Goal: Information Seeking & Learning: Learn about a topic

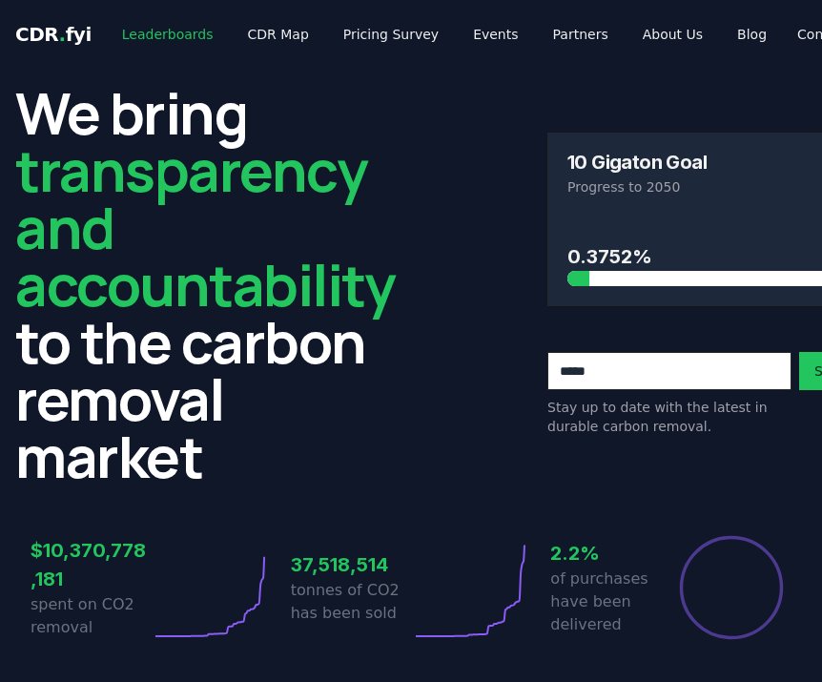
click at [150, 42] on link "Leaderboards" at bounding box center [168, 34] width 122 height 34
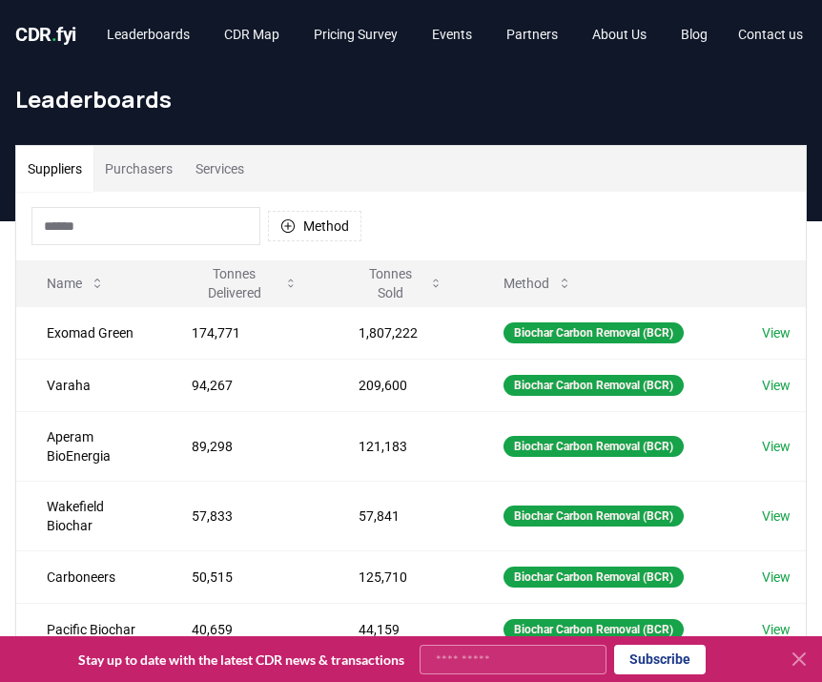
click at [141, 175] on button "Purchasers" at bounding box center [139, 169] width 91 height 46
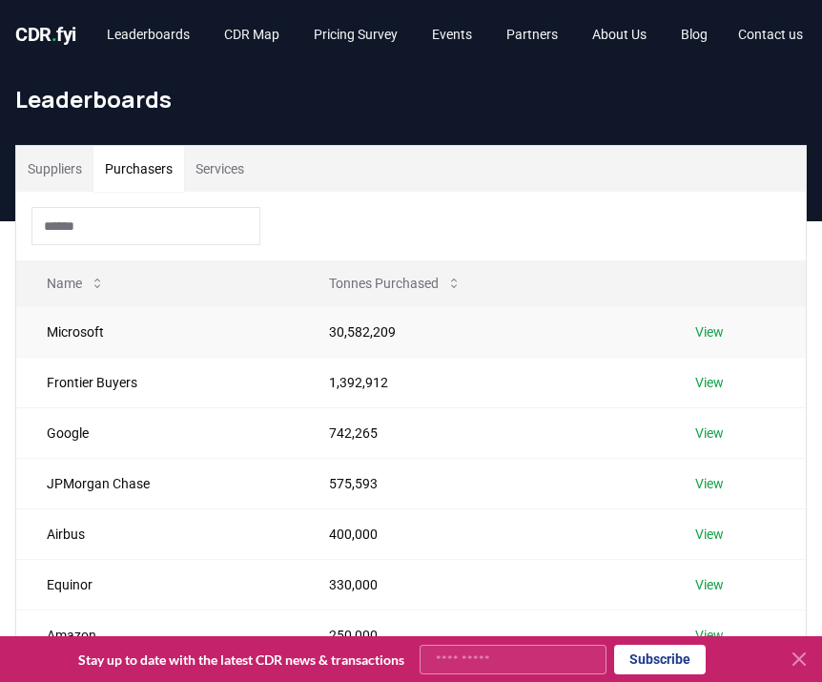
click at [109, 330] on td "Microsoft" at bounding box center [157, 331] width 282 height 51
click at [687, 328] on td "View" at bounding box center [735, 331] width 141 height 51
click at [703, 328] on link "View" at bounding box center [710, 331] width 29 height 19
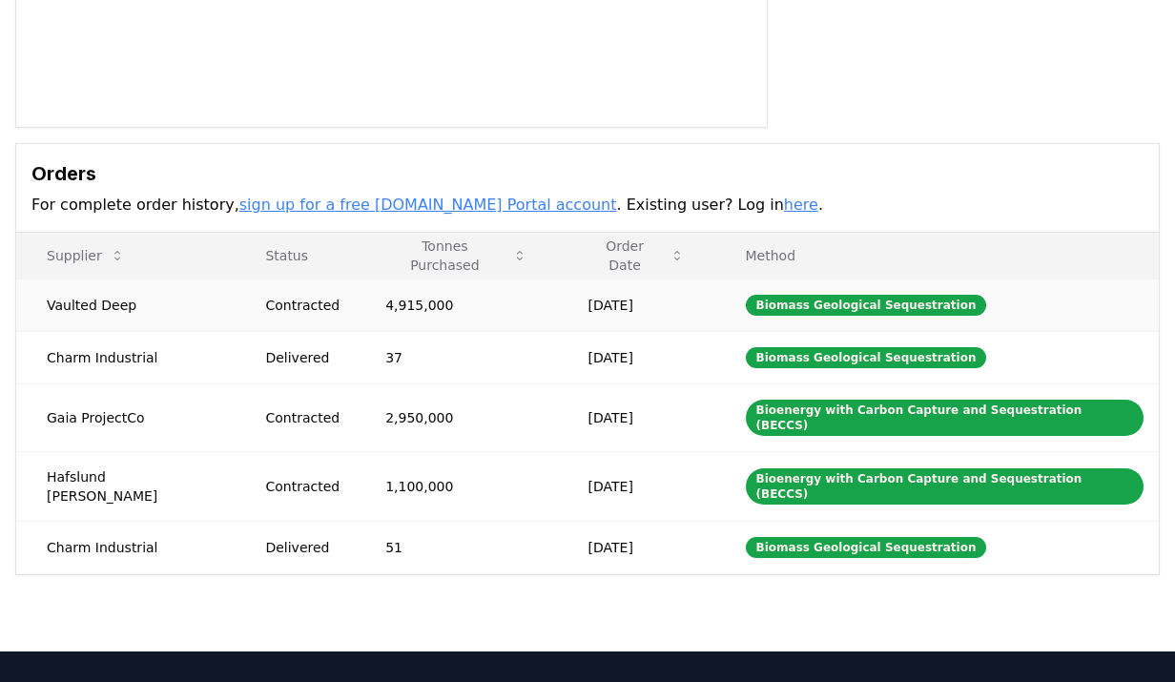
scroll to position [441, 0]
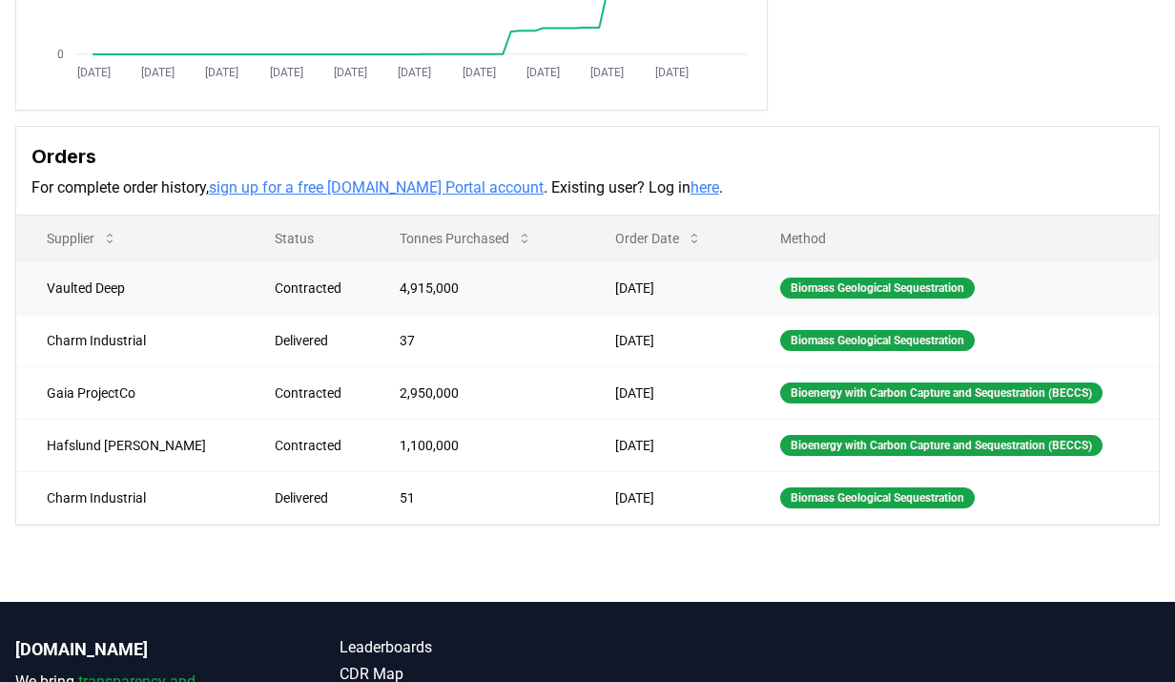
click at [369, 293] on td "4,915,000" at bounding box center [477, 287] width 216 height 52
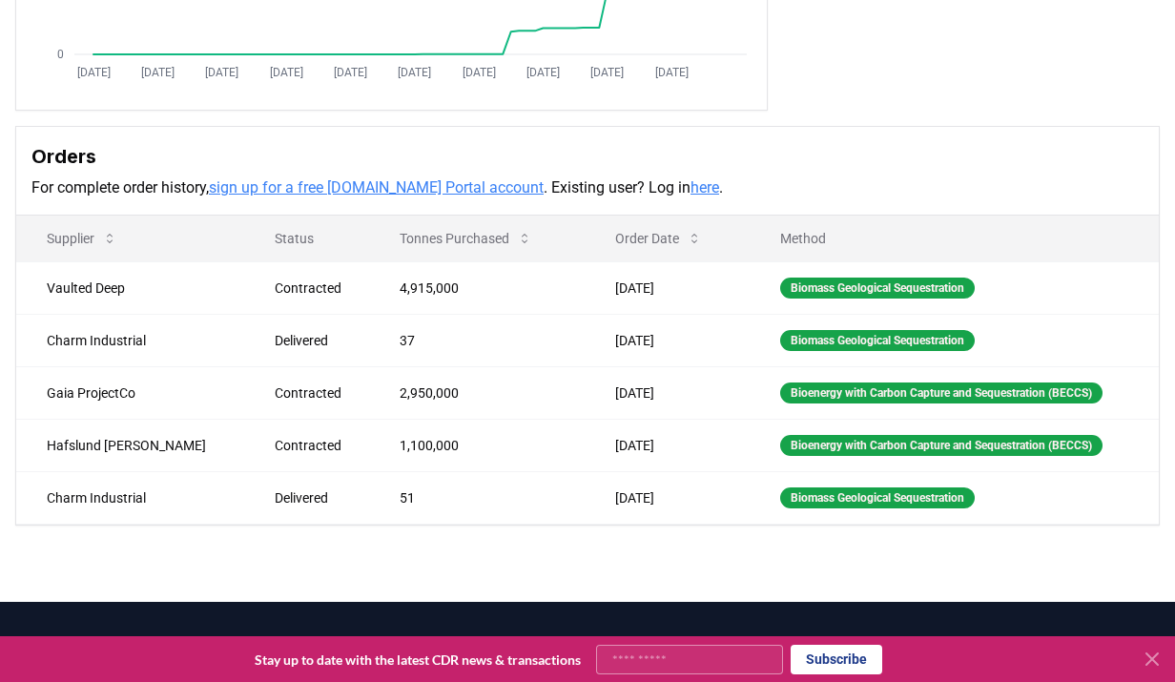
click at [822, 664] on icon at bounding box center [1152, 659] width 11 height 11
